Goal: Task Accomplishment & Management: Use online tool/utility

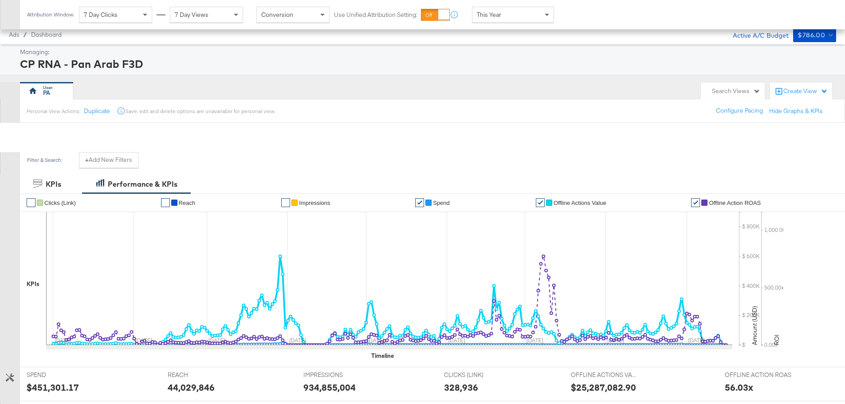
scroll to position [184, 0]
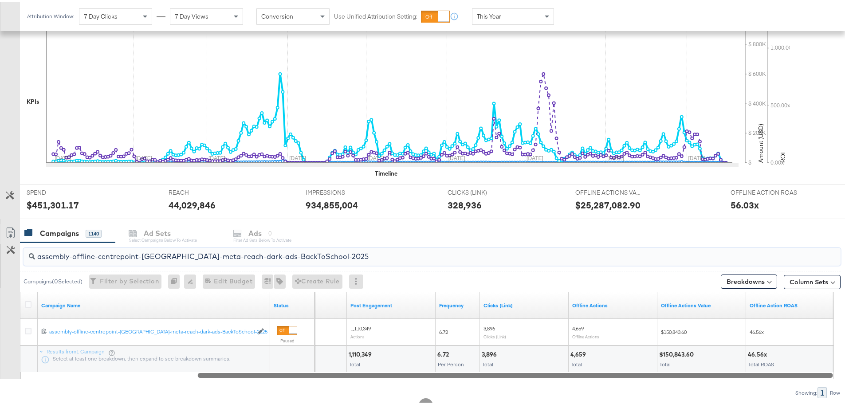
drag, startPoint x: 316, startPoint y: 256, endPoint x: 240, endPoint y: 264, distance: 76.3
click at [240, 264] on div "assembly-offline-centrepoint-[GEOGRAPHIC_DATA]-meta-reach-dark-ads-BackToSchool…" at bounding box center [431, 254] width 817 height 21
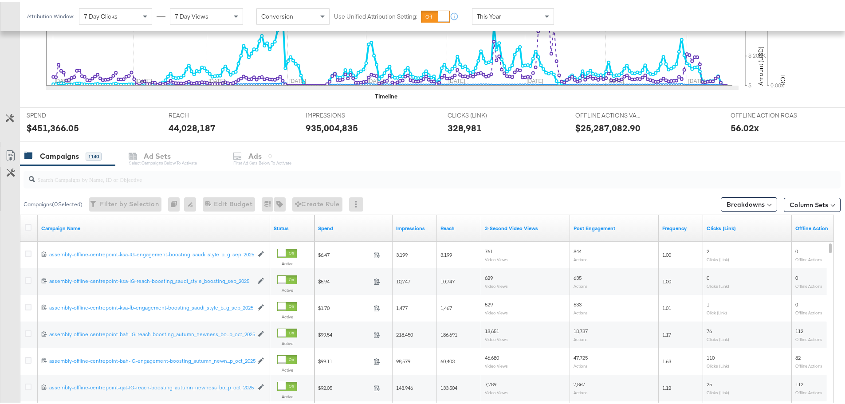
scroll to position [266, 0]
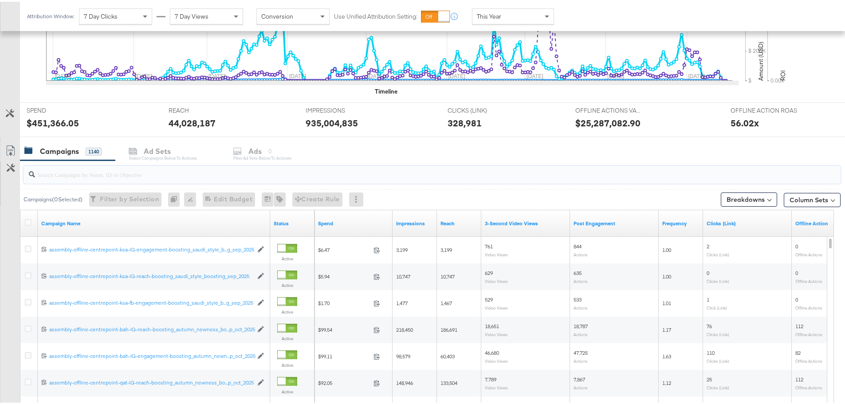
click at [153, 172] on input "search" at bounding box center [400, 169] width 730 height 17
paste input "Big_shopping_bonanza_aug_sept_2025"
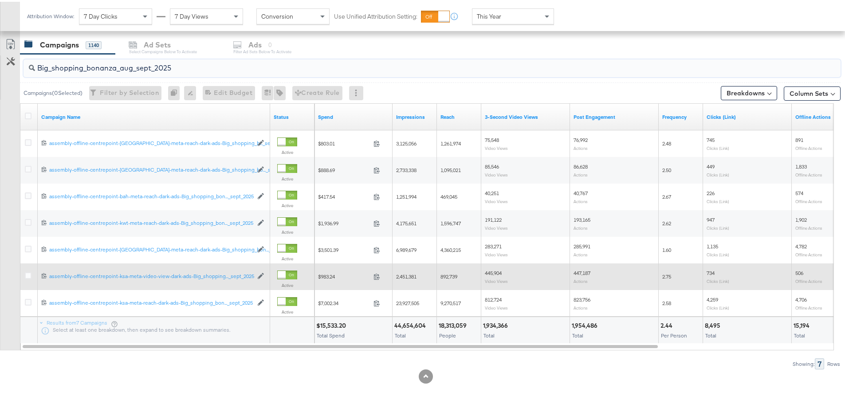
scroll to position [375, 0]
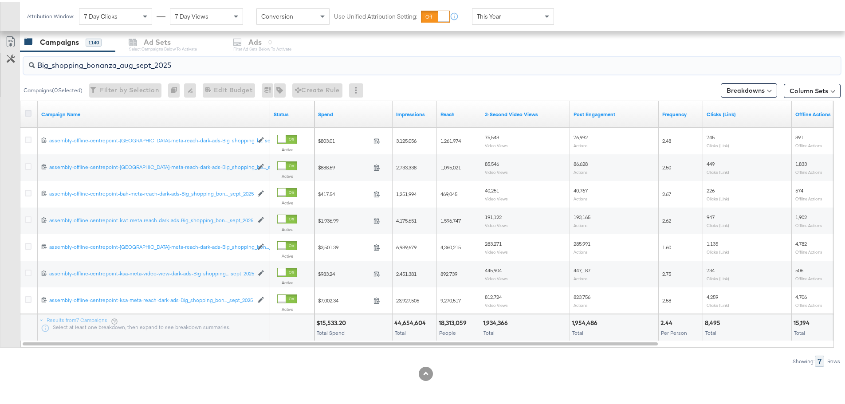
type input "Big_shopping_bonanza_aug_sept_2025"
click at [29, 112] on icon at bounding box center [28, 111] width 7 height 7
click at [0, 0] on input "checkbox" at bounding box center [0, 0] width 0 height 0
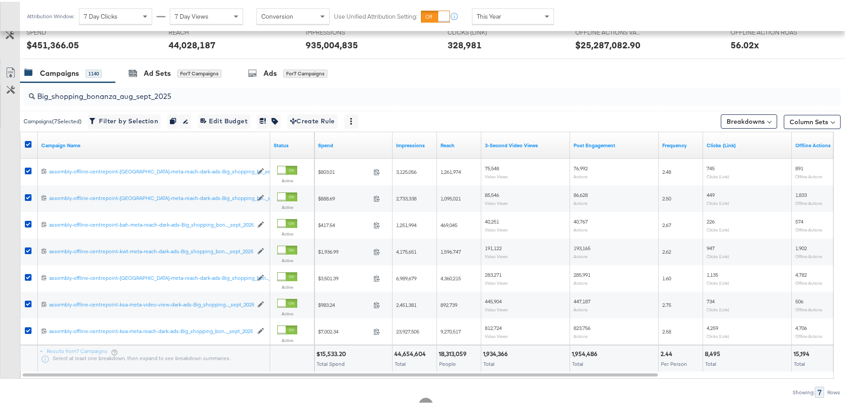
scroll to position [331, 0]
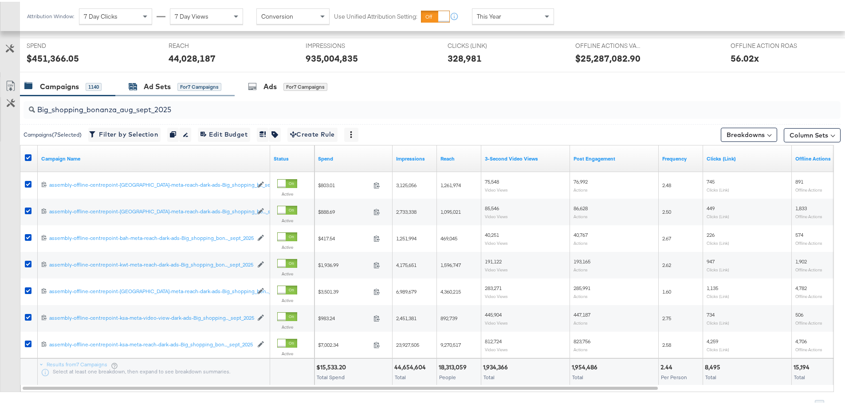
click at [165, 81] on div "Ad Sets" at bounding box center [157, 85] width 27 height 10
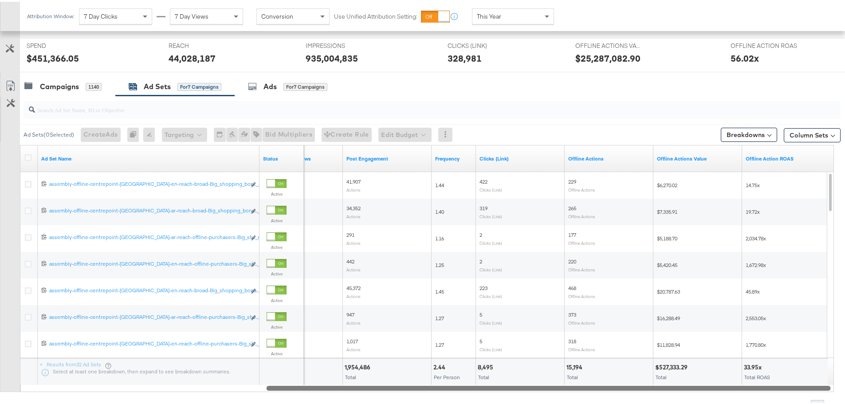
drag, startPoint x: 518, startPoint y: 386, endPoint x: 848, endPoint y: 416, distance: 331.3
drag, startPoint x: 685, startPoint y: 386, endPoint x: 666, endPoint y: 364, distance: 28.0
click at [666, 364] on div "Ad Set Name Status 3-Second Video Views Post Engagement Frequency Clicks (Link)…" at bounding box center [427, 266] width 814 height 247
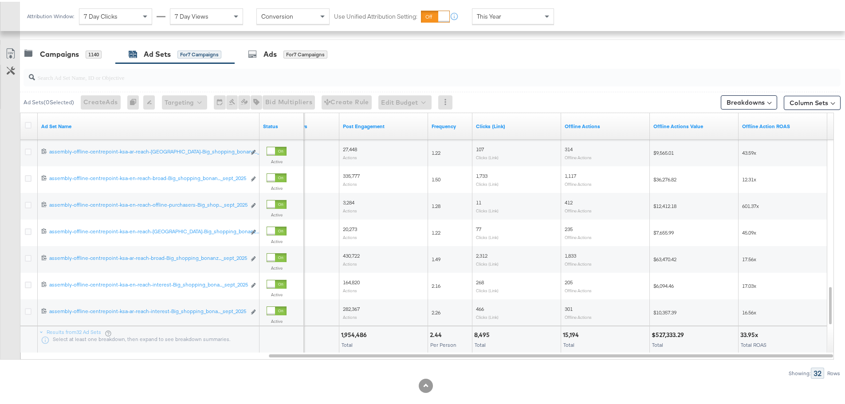
scroll to position [375, 0]
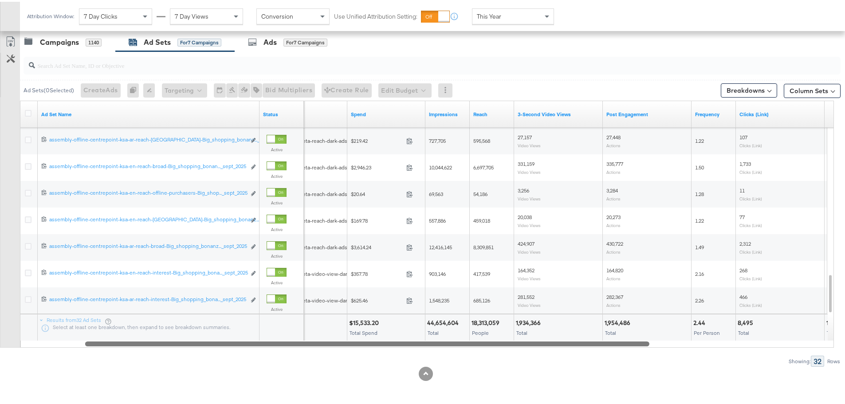
drag, startPoint x: 474, startPoint y: 340, endPoint x: 263, endPoint y: 313, distance: 212.2
click at [285, 348] on div "Ad Sets ( 0 Selected) Create Ads At least one ad set must be selected 0 Rename …" at bounding box center [420, 207] width 840 height 315
click at [12, 40] on icon at bounding box center [10, 40] width 11 height 11
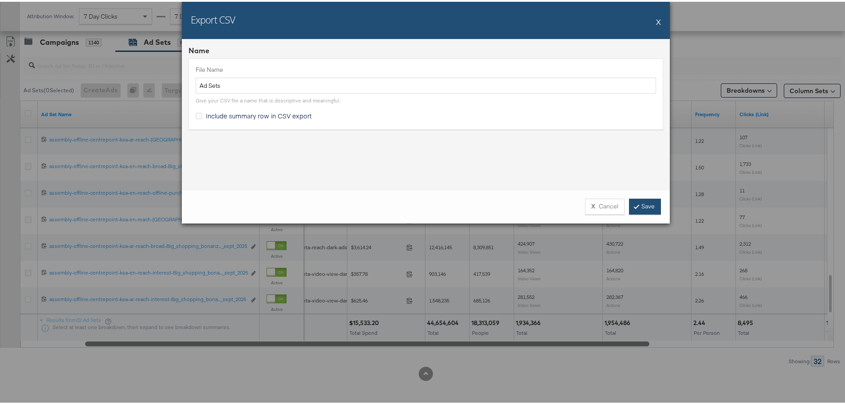
click at [646, 206] on link "Save" at bounding box center [645, 205] width 32 height 16
